Goal: Information Seeking & Learning: Learn about a topic

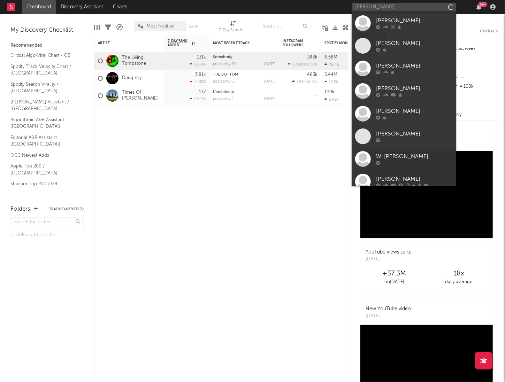
type input "[PERSON_NAME]"
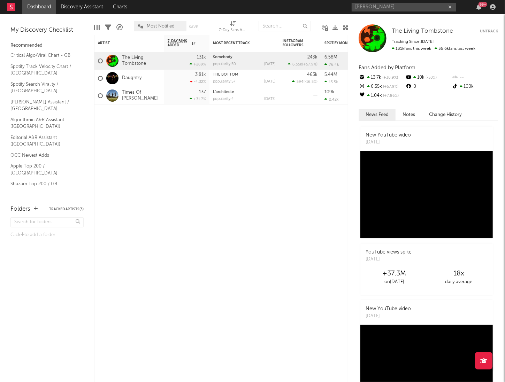
click at [393, 7] on input "[PERSON_NAME]" at bounding box center [403, 7] width 104 height 9
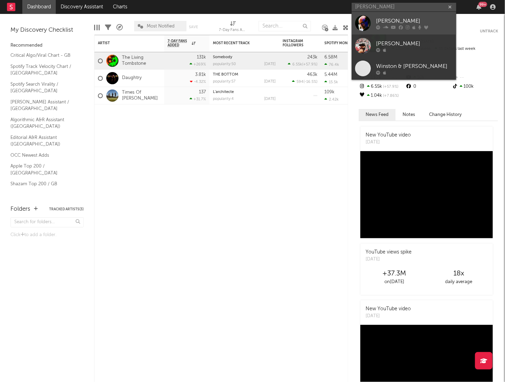
click at [391, 18] on div "[PERSON_NAME]" at bounding box center [414, 21] width 77 height 8
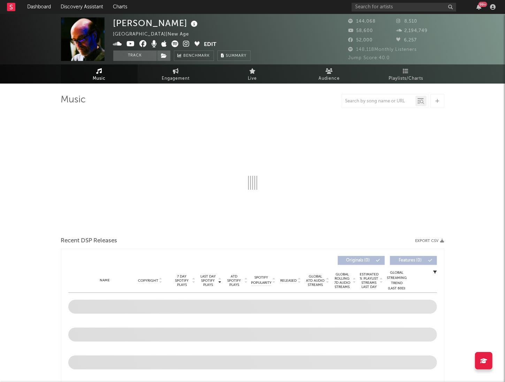
select select "6m"
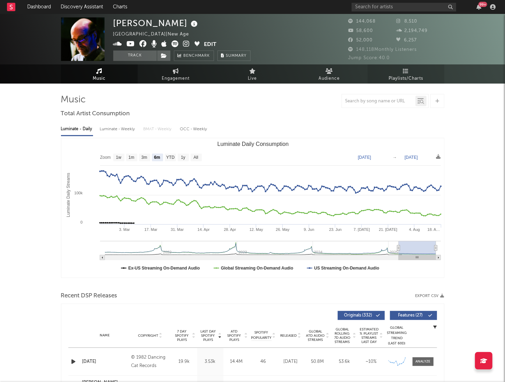
click at [408, 80] on span "Playlists/Charts" at bounding box center [405, 79] width 34 height 8
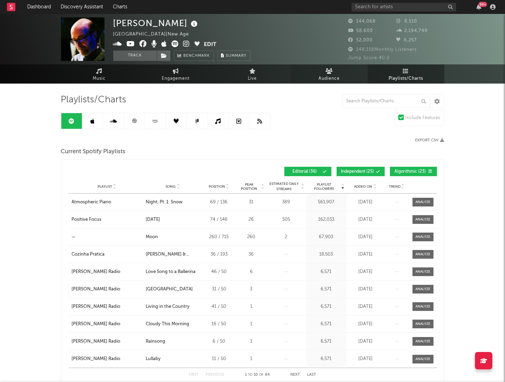
click at [325, 77] on span "Audience" at bounding box center [328, 79] width 21 height 8
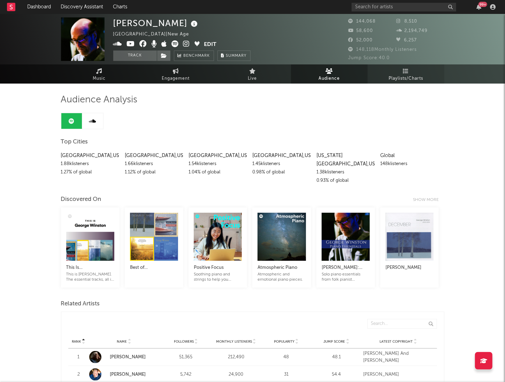
click at [408, 73] on link "Playlists/Charts" at bounding box center [405, 73] width 77 height 19
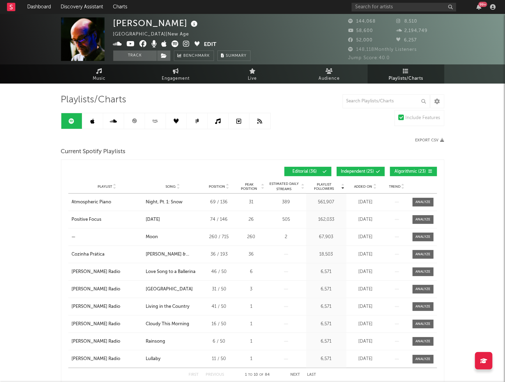
click at [360, 170] on span "Independent ( 25 )" at bounding box center [357, 172] width 33 height 4
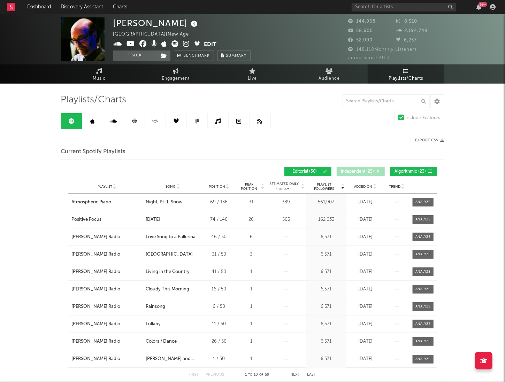
click at [407, 171] on span "Algorithmic ( 23 )" at bounding box center [410, 172] width 32 height 4
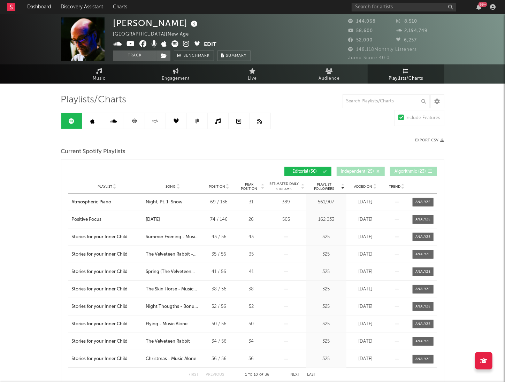
click at [362, 186] on span "Added On" at bounding box center [363, 187] width 18 height 4
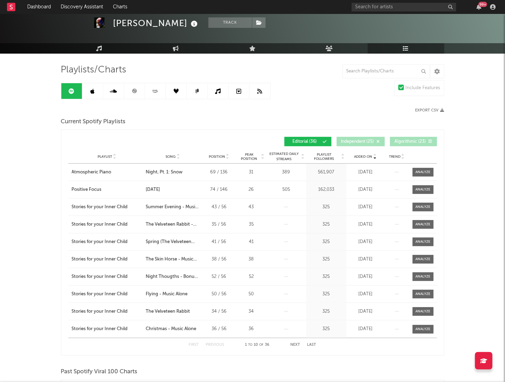
scroll to position [30, 0]
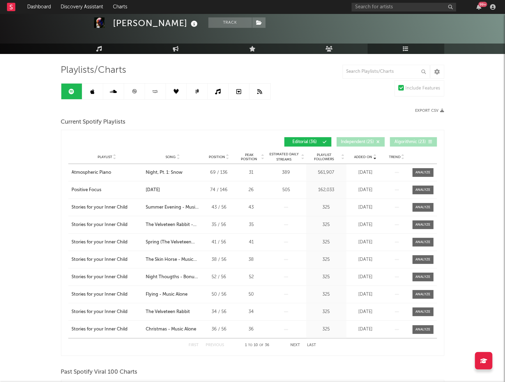
click at [297, 344] on button "Next" at bounding box center [295, 345] width 10 height 4
click at [296, 344] on button "Next" at bounding box center [295, 345] width 10 height 4
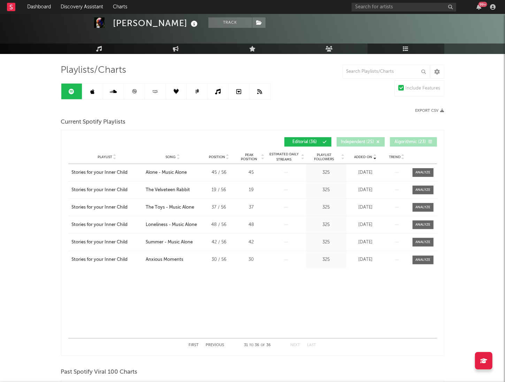
click at [195, 344] on button "First" at bounding box center [194, 345] width 10 height 4
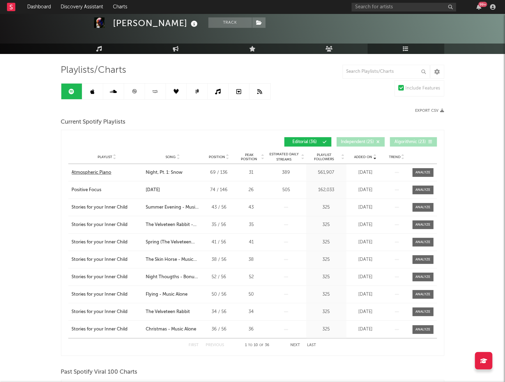
click at [91, 171] on div "Atmospheric Piano" at bounding box center [92, 172] width 40 height 7
click at [82, 190] on div "Positive Focus" at bounding box center [87, 190] width 30 height 7
click at [95, 187] on div "Positive Focus" at bounding box center [87, 190] width 30 height 7
